Goal: Navigation & Orientation: Find specific page/section

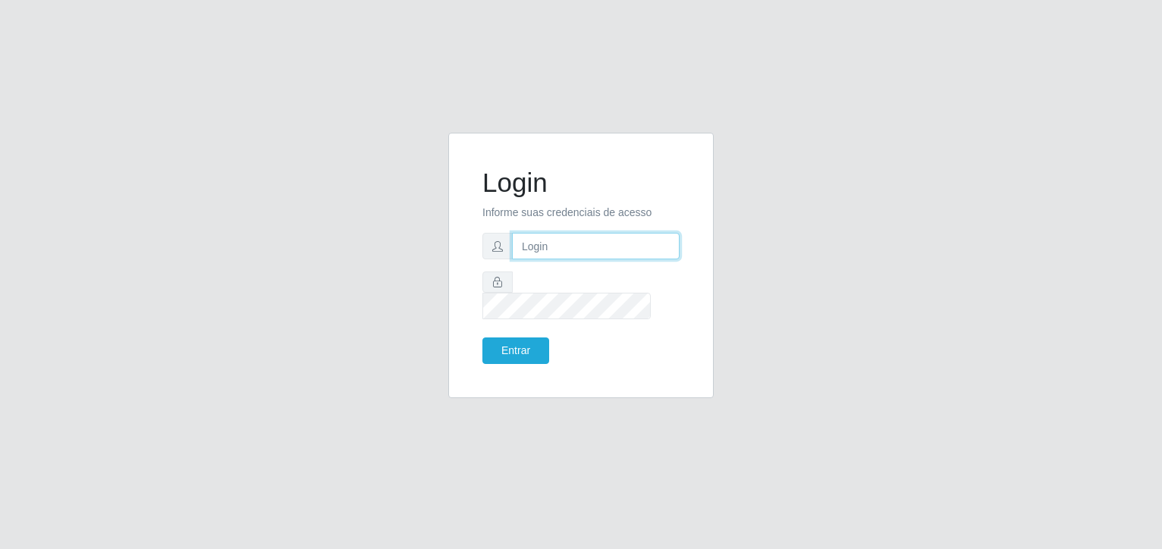
click at [565, 257] on input "text" at bounding box center [596, 246] width 168 height 27
type input "[EMAIL_ADDRESS][DOMAIN_NAME]"
click at [482, 338] on button "Entrar" at bounding box center [515, 351] width 67 height 27
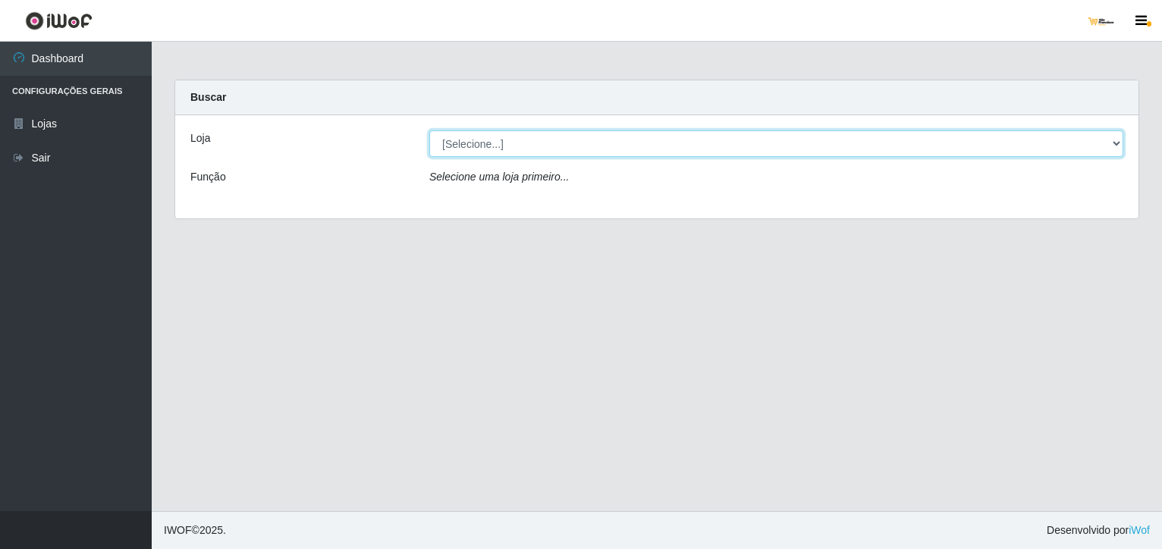
drag, startPoint x: 520, startPoint y: 139, endPoint x: 519, endPoint y: 149, distance: 10.6
click at [520, 140] on select "[Selecione...] [GEOGRAPHIC_DATA]" at bounding box center [776, 143] width 694 height 27
select select "168"
click at [429, 130] on select "[Selecione...] [GEOGRAPHIC_DATA]" at bounding box center [776, 143] width 694 height 27
